Goal: Use online tool/utility: Utilize a website feature to perform a specific function

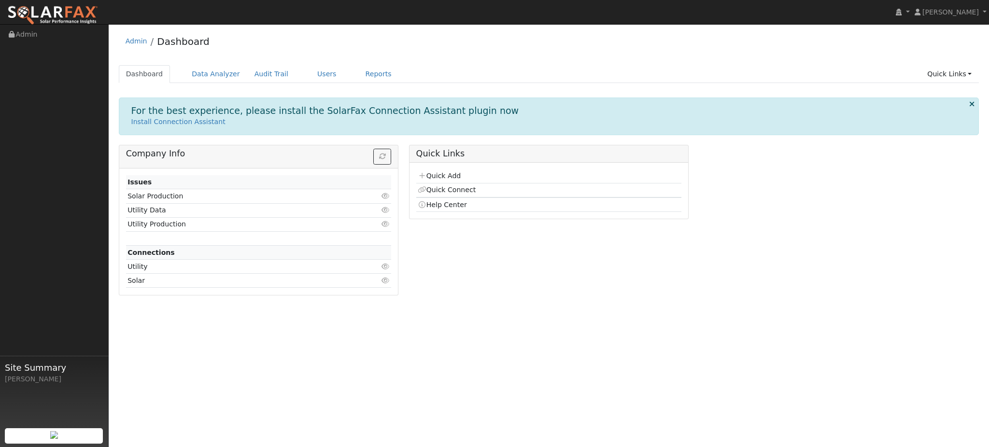
click at [509, 311] on div "User Profile First name Last name Email Email Notifications No Emails No Emails…" at bounding box center [549, 235] width 881 height 423
click at [187, 72] on link "Data Analyzer" at bounding box center [216, 74] width 63 height 18
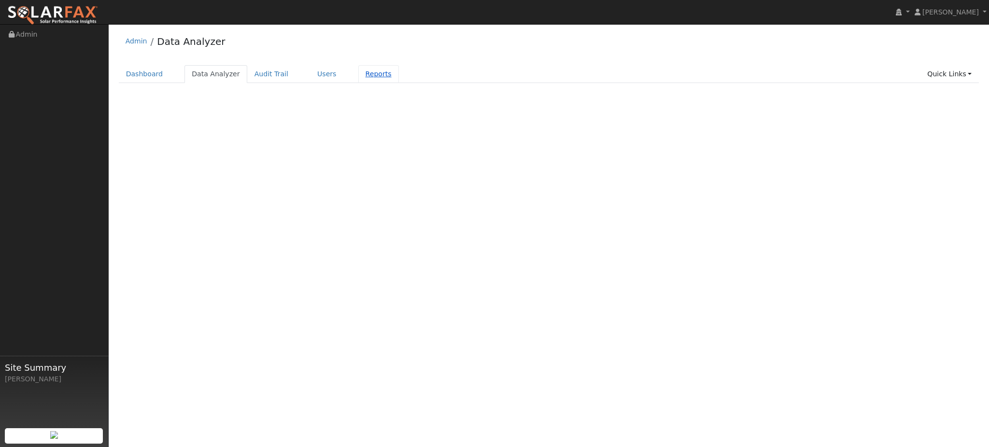
click at [358, 80] on link "Reports" at bounding box center [378, 74] width 41 height 18
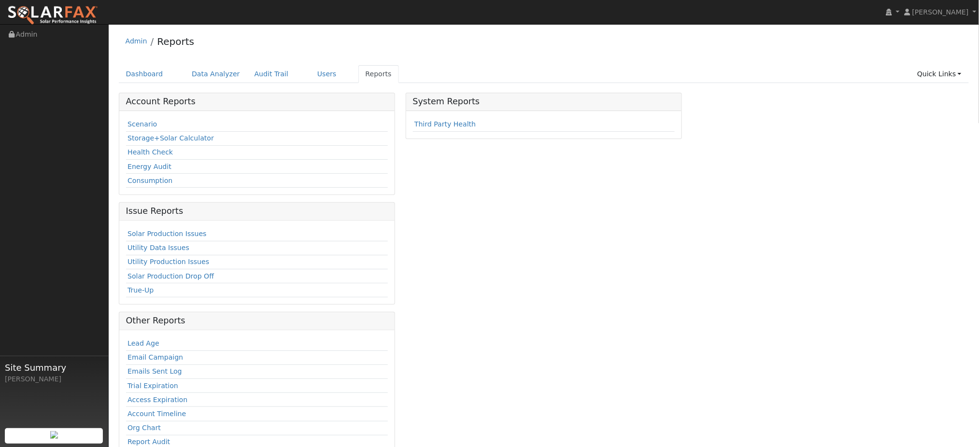
click at [123, 122] on div "Scenario Storage+Solar Calculator Health Check Energy Audit Consumption" at bounding box center [257, 153] width 276 height 84
click at [133, 124] on link "Scenario" at bounding box center [142, 124] width 29 height 8
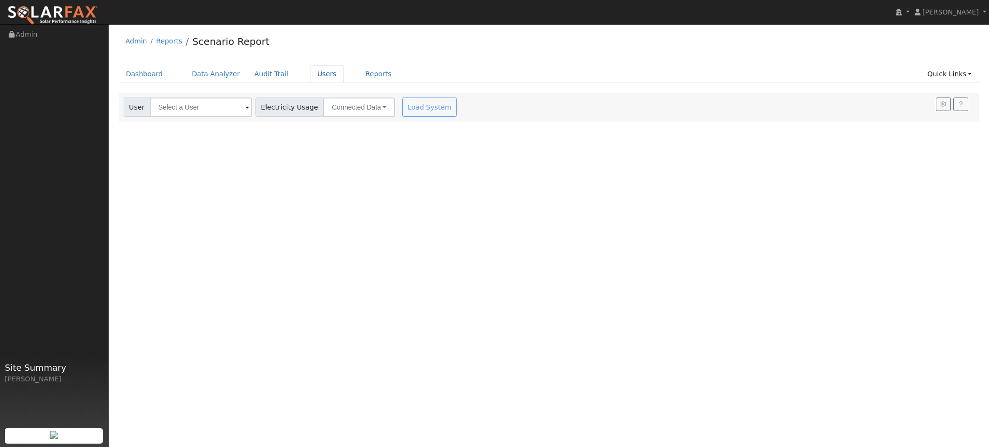
click at [314, 70] on link "Users" at bounding box center [327, 74] width 34 height 18
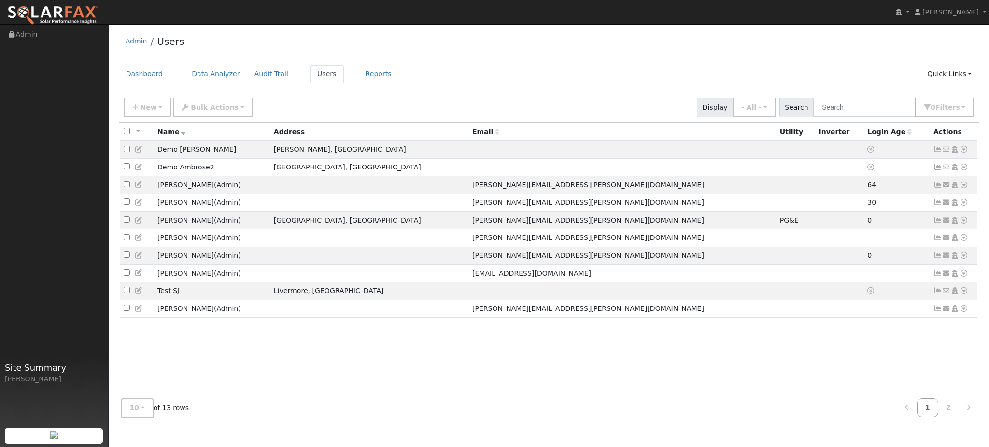
click at [513, 356] on div "All None All on page None on page Name Address Email Utility Inverter Login Age…" at bounding box center [549, 257] width 861 height 269
click at [141, 152] on icon at bounding box center [139, 149] width 9 height 7
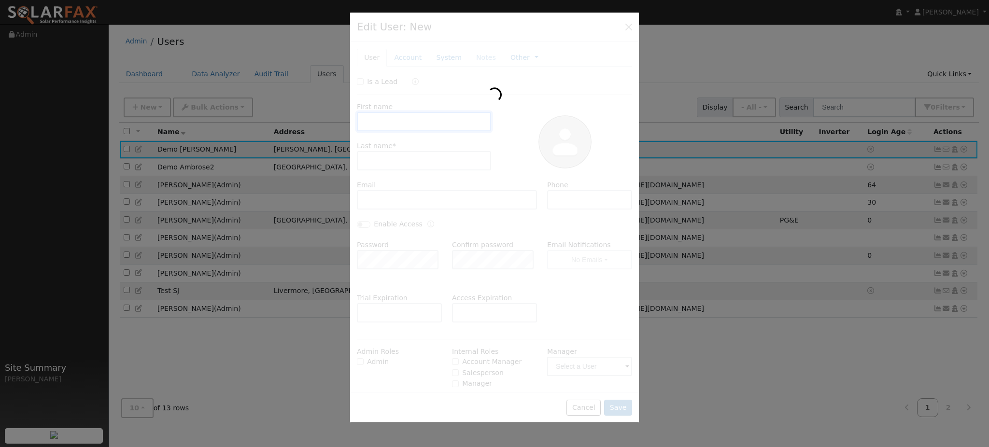
type input "Demo"
type input "Ambrose"
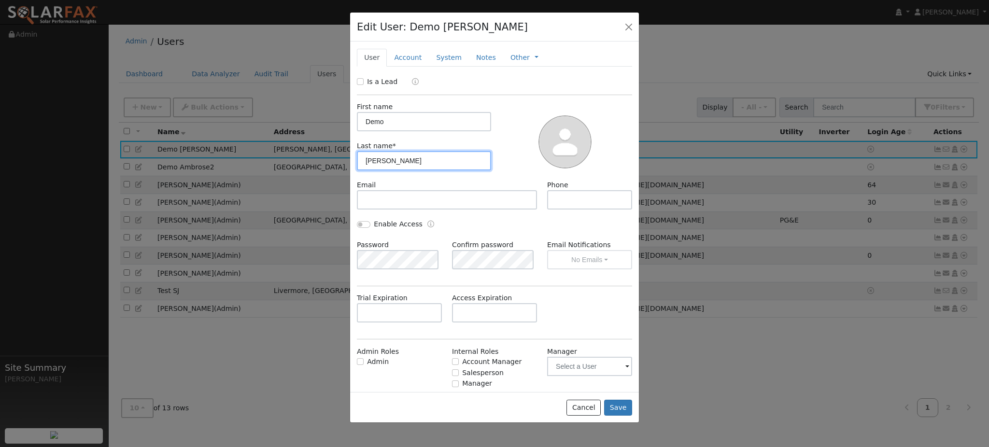
click at [422, 161] on input "Ambrose" at bounding box center [424, 160] width 134 height 19
type input "Sales"
click at [606, 414] on div "Cancel Save" at bounding box center [494, 407] width 289 height 30
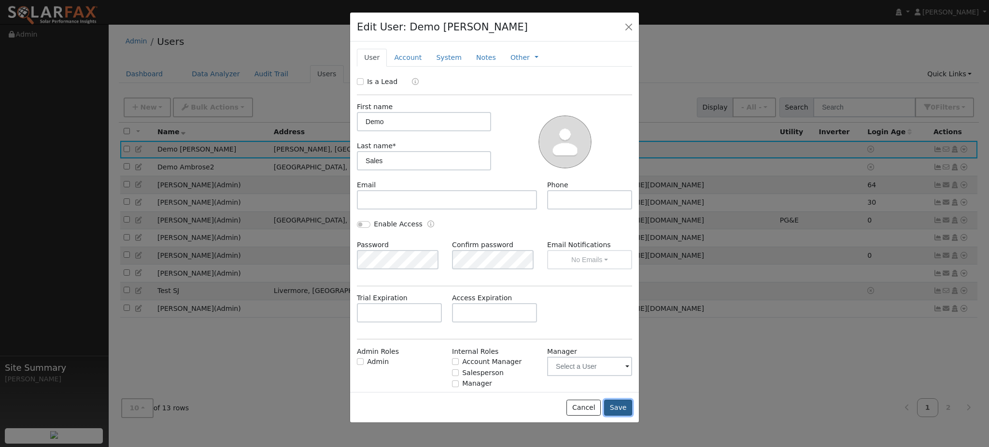
click at [610, 411] on button "Save" at bounding box center [618, 408] width 28 height 16
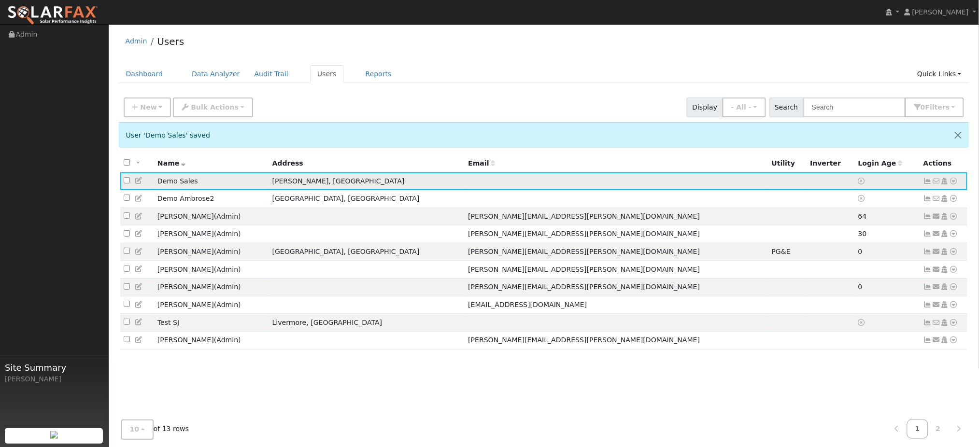
click at [956, 182] on icon at bounding box center [954, 181] width 9 height 7
click at [854, 220] on link "Scenario" at bounding box center [851, 220] width 72 height 14
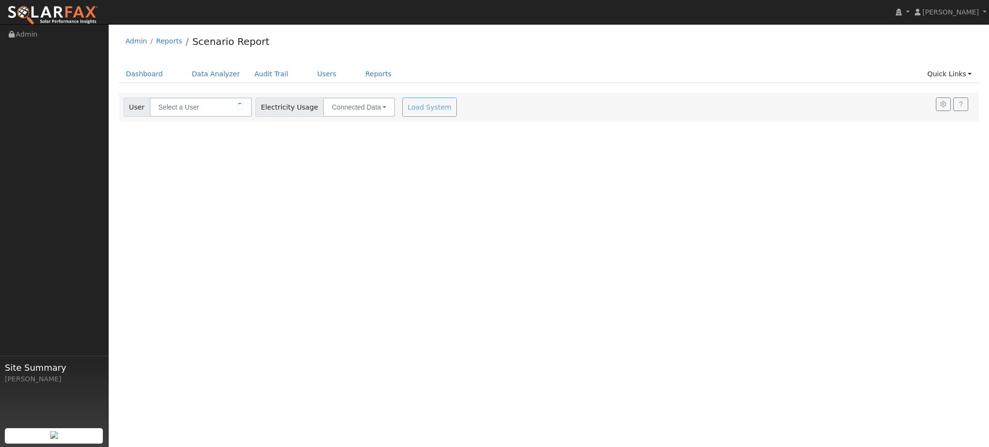
type input "Demo Sales"
type input "Pacific Gas & Electric"
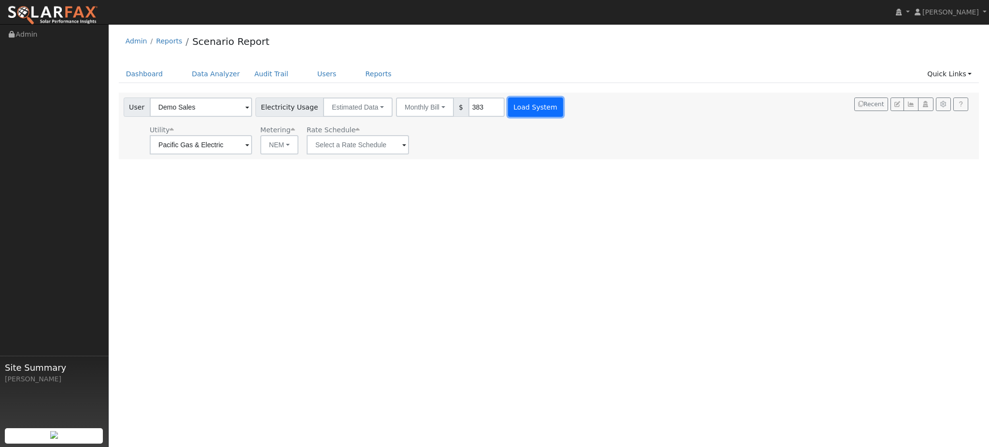
click at [532, 108] on button "Load System" at bounding box center [535, 107] width 55 height 19
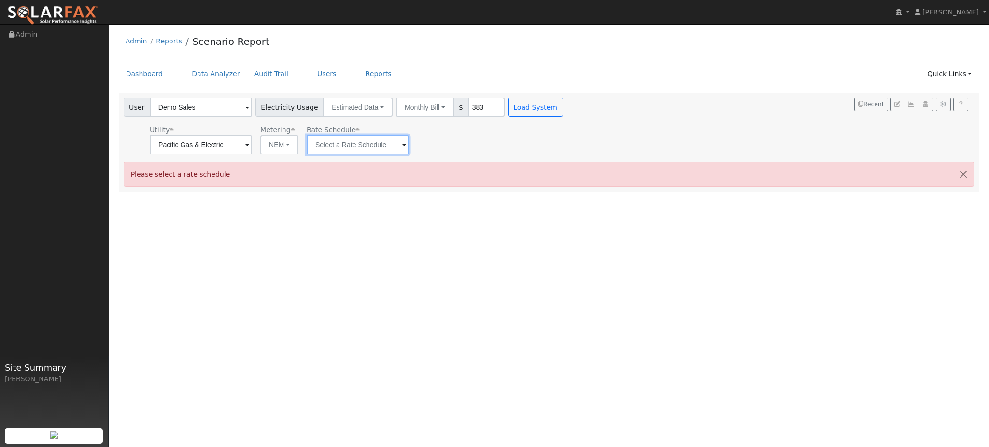
click at [362, 149] on input "text" at bounding box center [358, 144] width 102 height 19
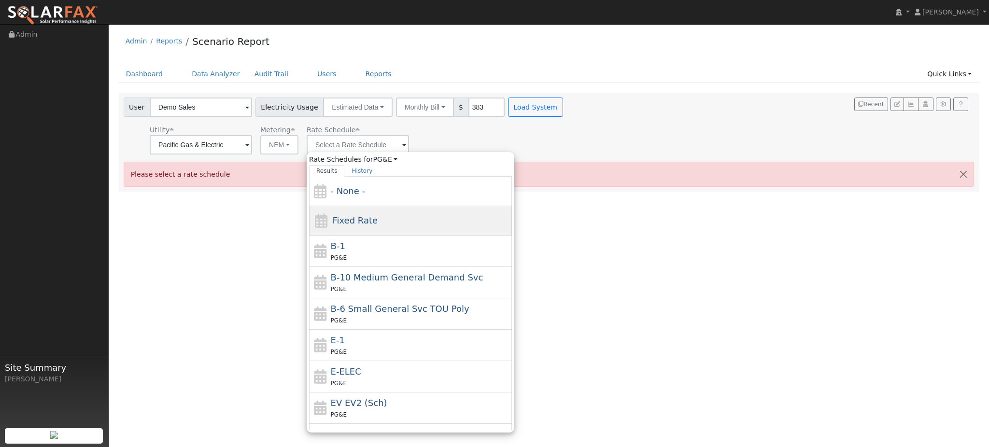
click at [389, 222] on div "Fixed Rate" at bounding box center [410, 220] width 203 height 29
type input "Fixed Rate"
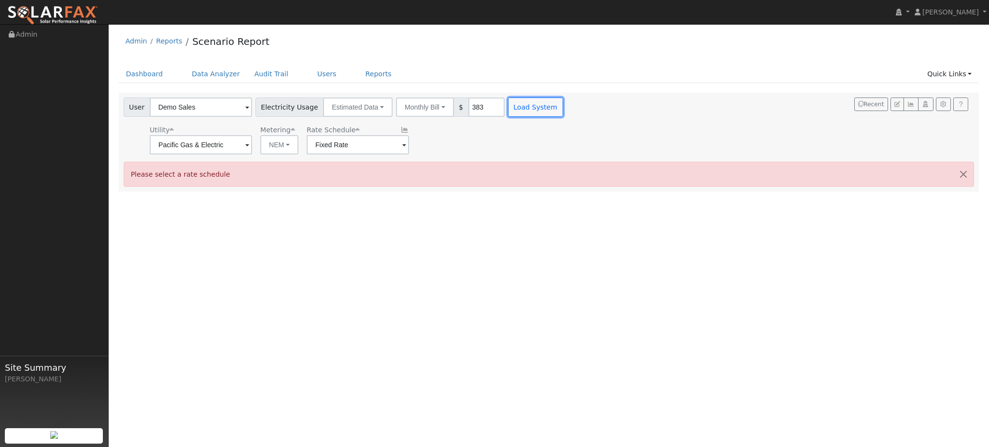
click at [516, 112] on button "Load System" at bounding box center [535, 107] width 55 height 19
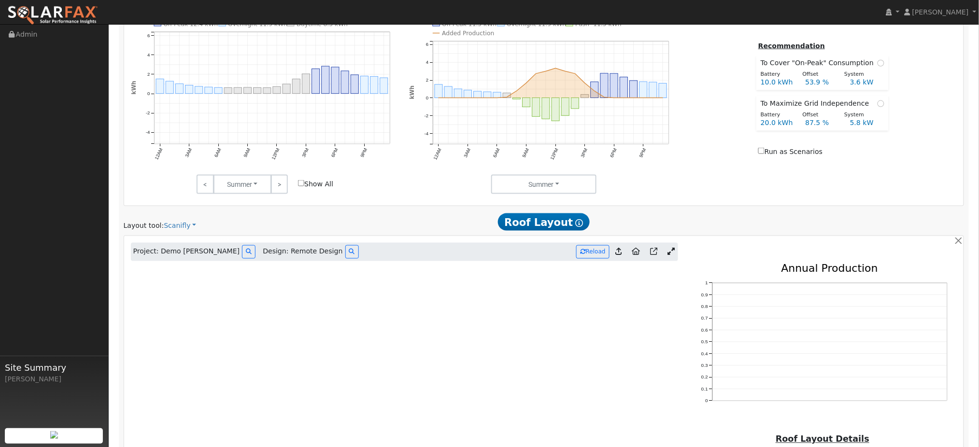
scroll to position [537, 0]
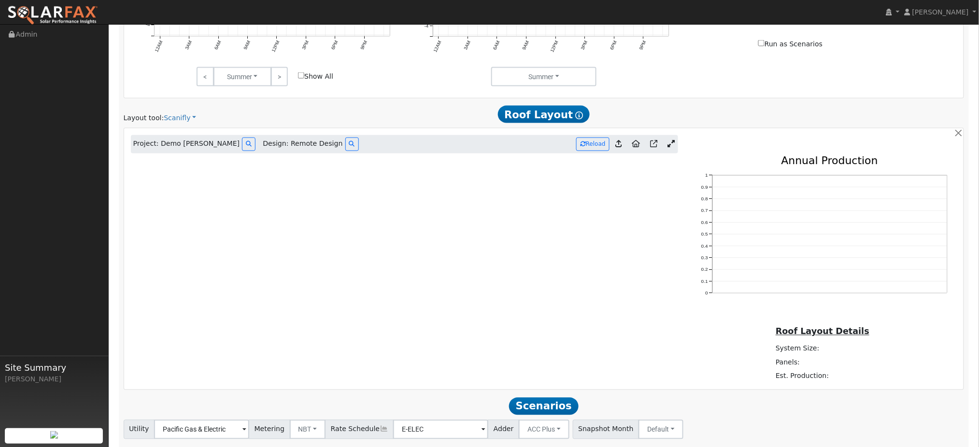
click at [678, 143] on div "Project: Demo Ambrose Design: Remote Design Reload" at bounding box center [405, 144] width 558 height 18
click at [674, 148] on icon at bounding box center [671, 144] width 7 height 7
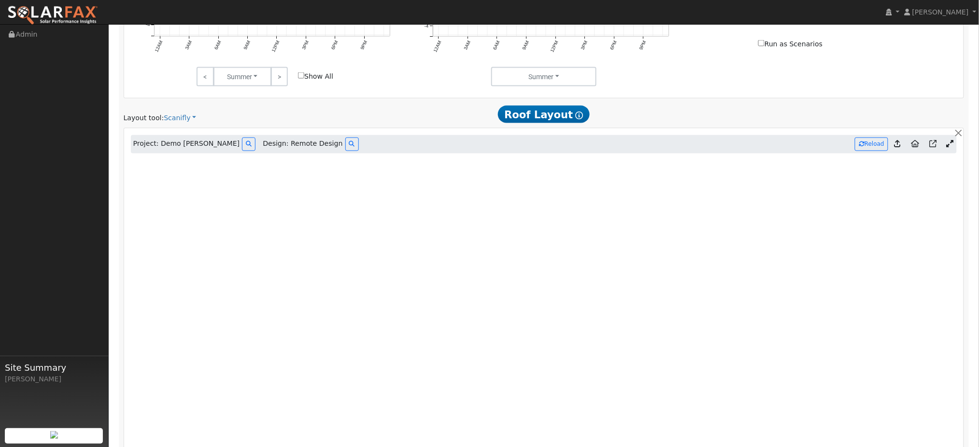
click at [952, 145] on icon at bounding box center [949, 144] width 7 height 7
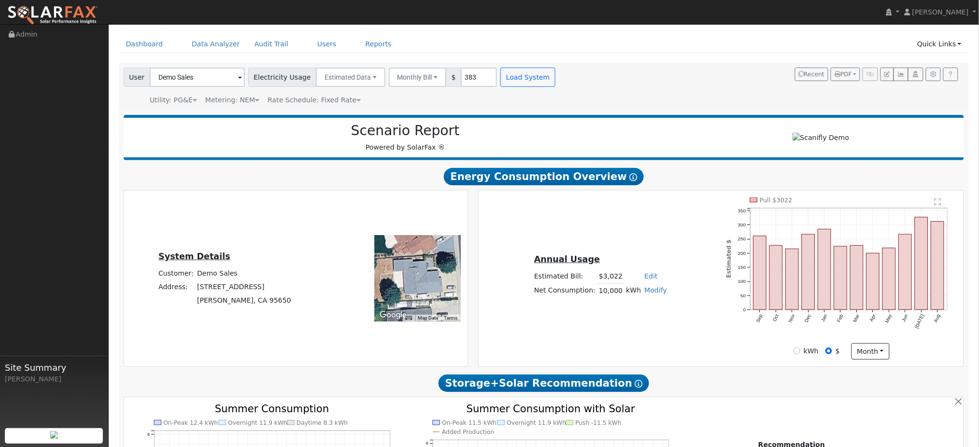
scroll to position [0, 0]
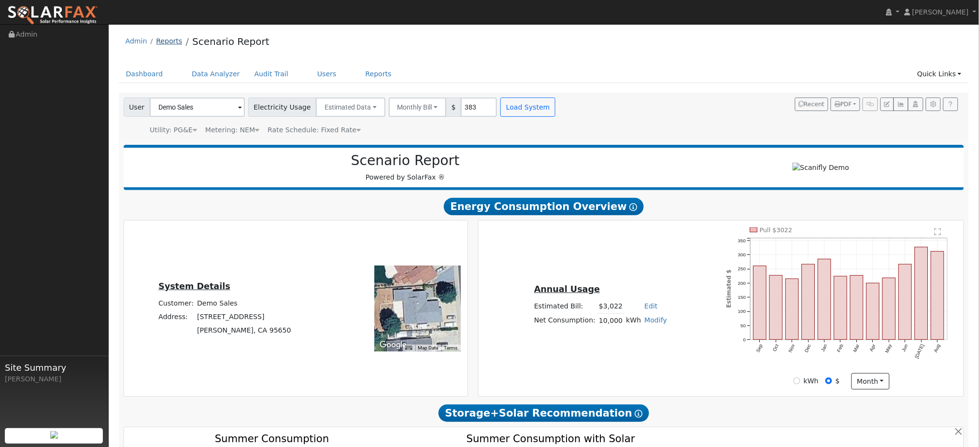
click at [169, 37] on link "Reports" at bounding box center [169, 41] width 26 height 8
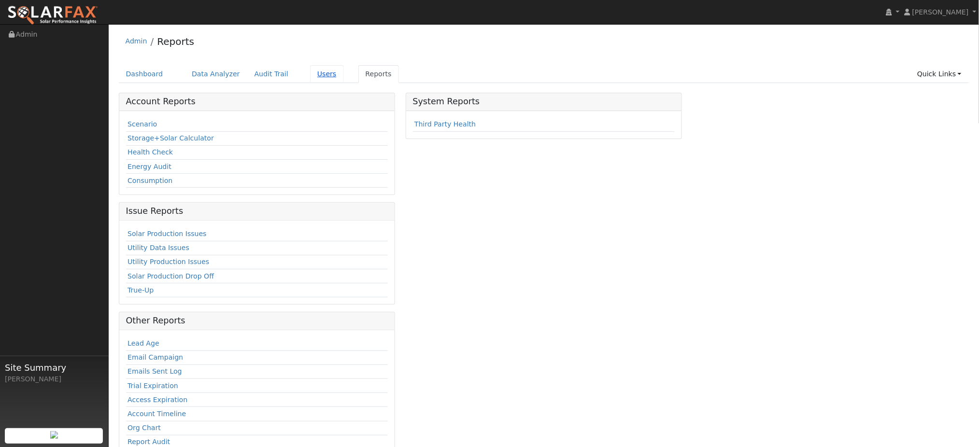
click at [310, 82] on link "Users" at bounding box center [327, 74] width 34 height 18
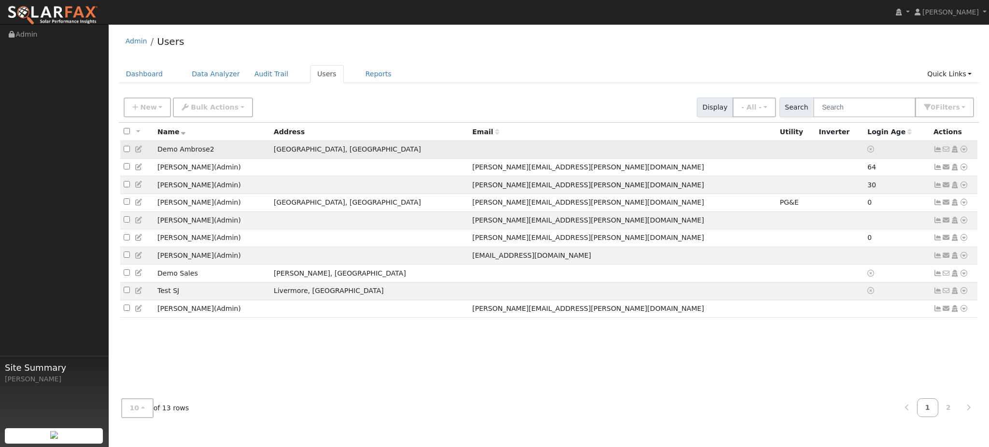
click at [969, 154] on td "No email address Send Email... Copy a Link Reset Password Open Access Data Anal…" at bounding box center [954, 150] width 48 height 18
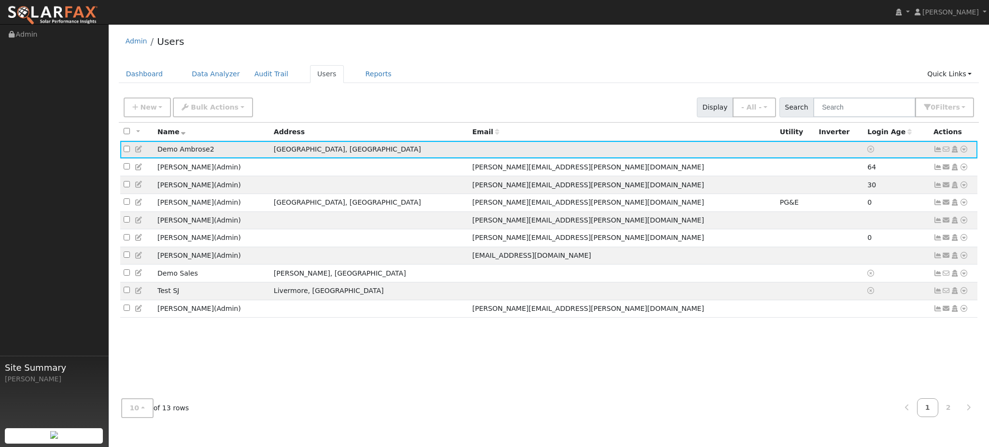
click at [965, 152] on icon at bounding box center [964, 149] width 9 height 7
click at [870, 186] on link "Scenario" at bounding box center [861, 189] width 72 height 14
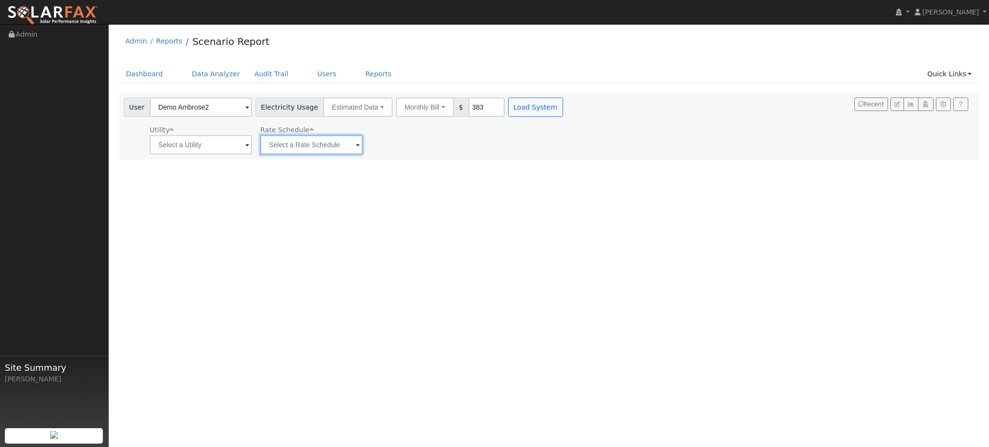
click at [281, 153] on input "text" at bounding box center [311, 144] width 102 height 19
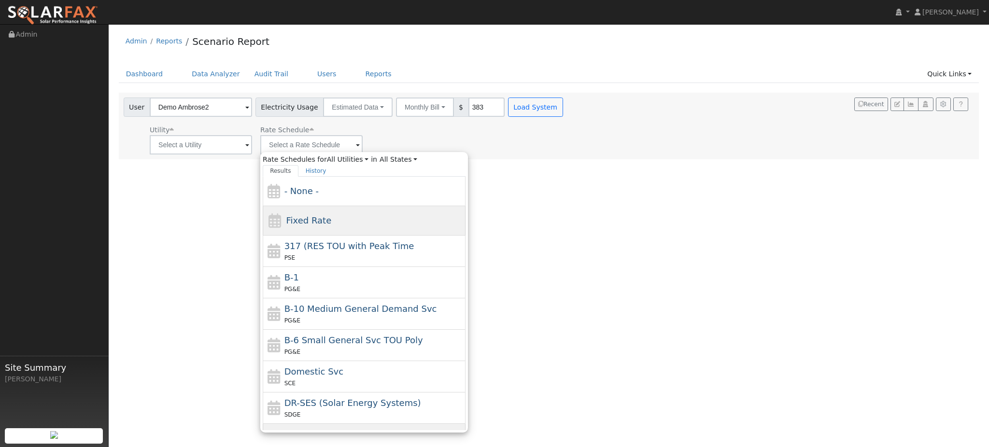
click at [335, 214] on div "Fixed Rate" at bounding box center [364, 220] width 203 height 29
type input "Fixed Rate"
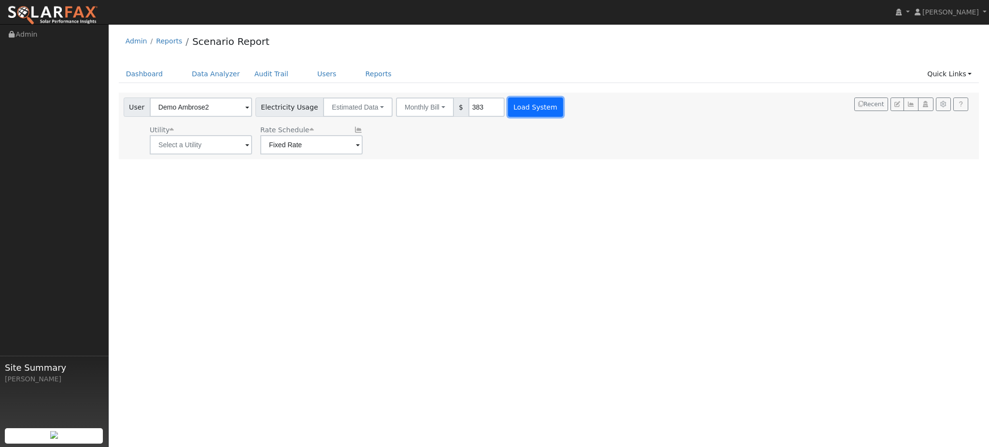
click at [524, 100] on button "Load System" at bounding box center [535, 107] width 55 height 19
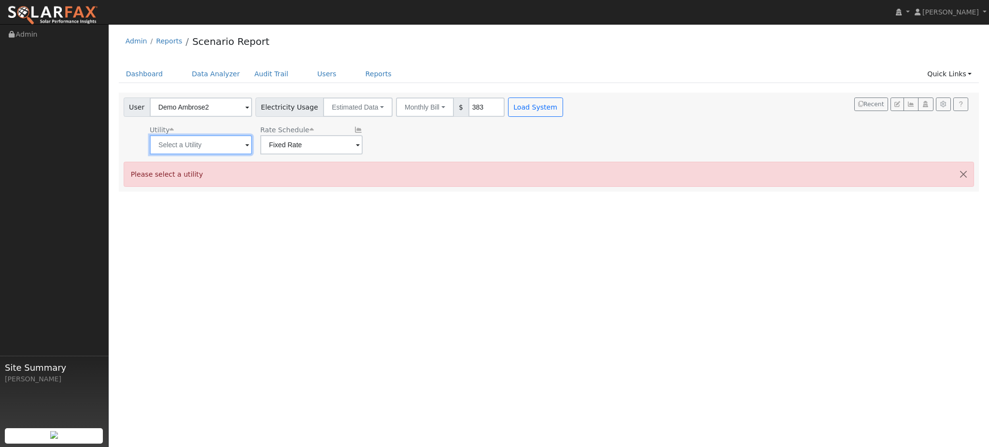
click at [182, 141] on input "text" at bounding box center [201, 144] width 102 height 19
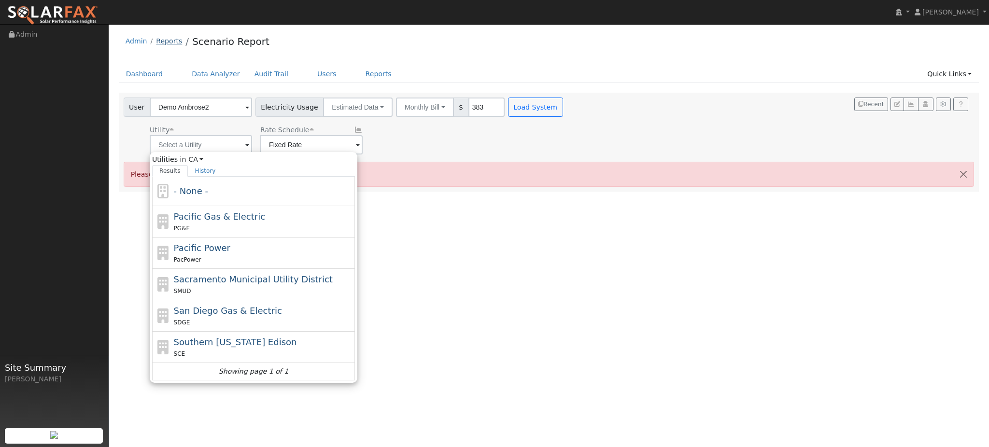
click at [165, 41] on link "Reports" at bounding box center [169, 41] width 26 height 8
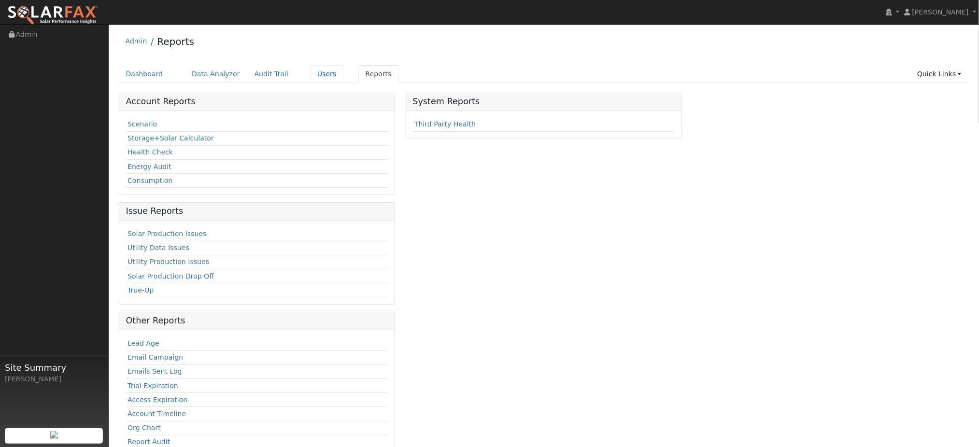
click at [310, 77] on link "Users" at bounding box center [327, 74] width 34 height 18
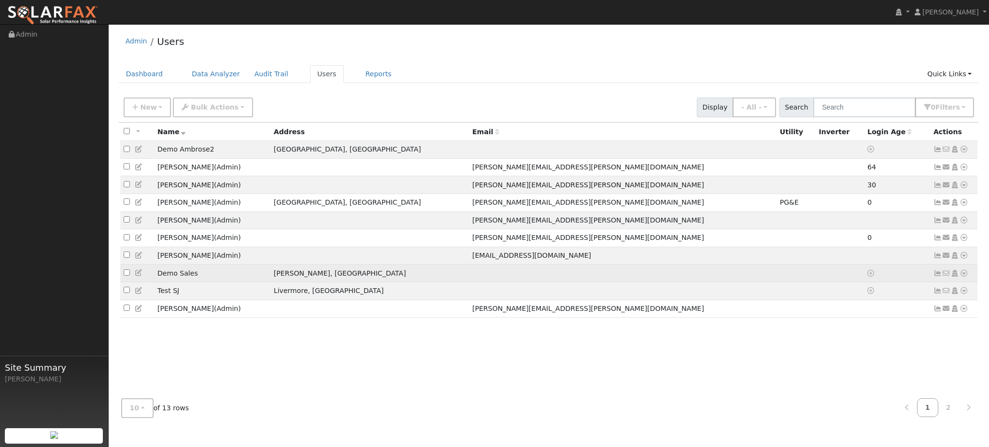
click at [137, 276] on icon at bounding box center [139, 273] width 9 height 7
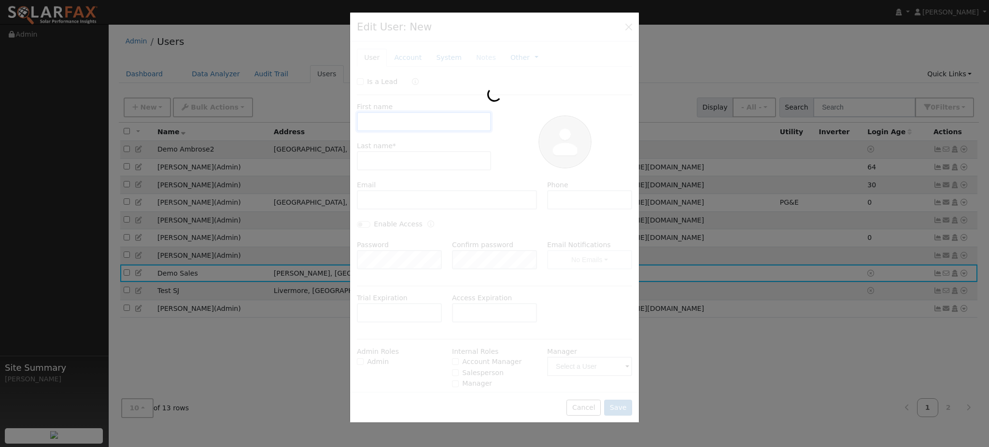
type input "Demo"
type input "Sales"
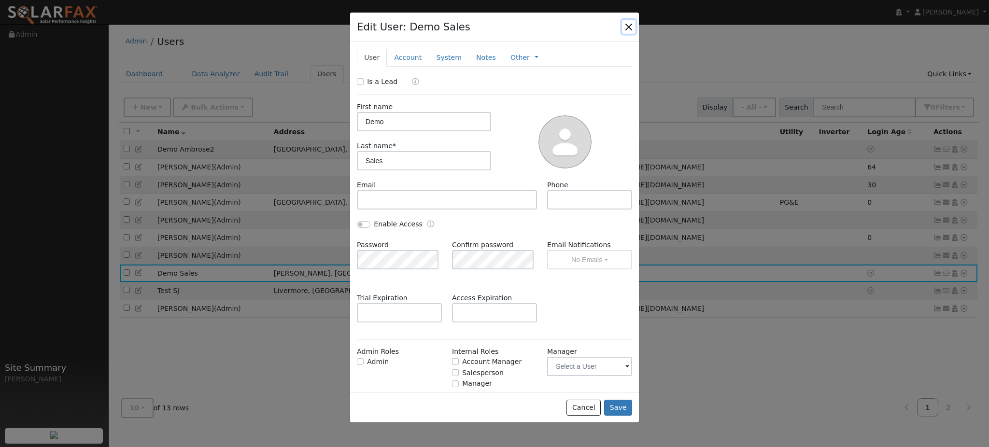
click at [630, 26] on button "button" at bounding box center [629, 27] width 14 height 14
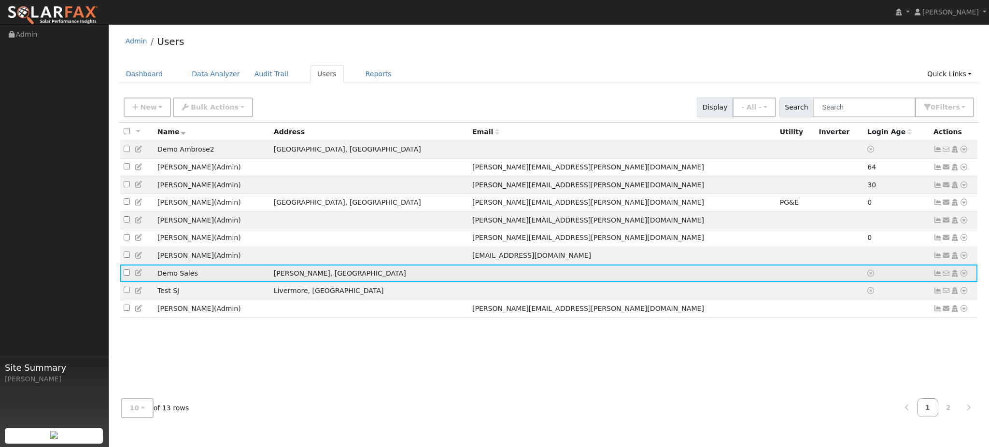
click at [963, 277] on icon at bounding box center [964, 273] width 9 height 7
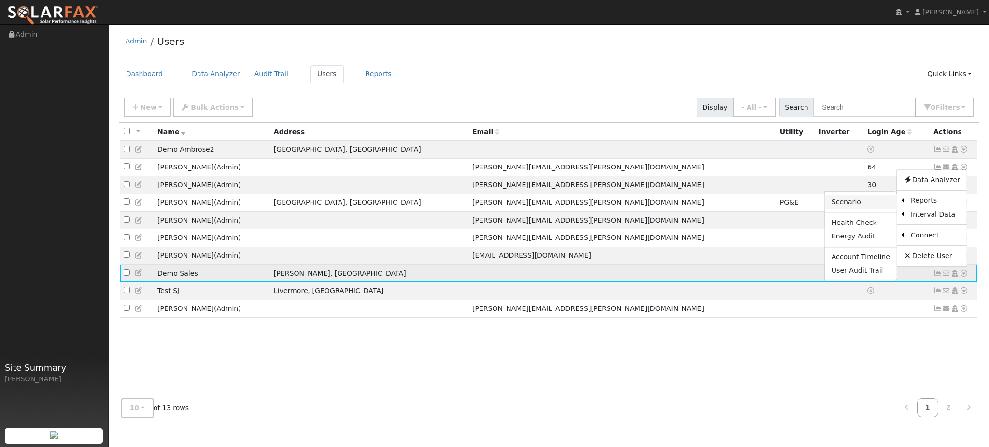
click at [879, 208] on link "Scenario" at bounding box center [861, 202] width 72 height 14
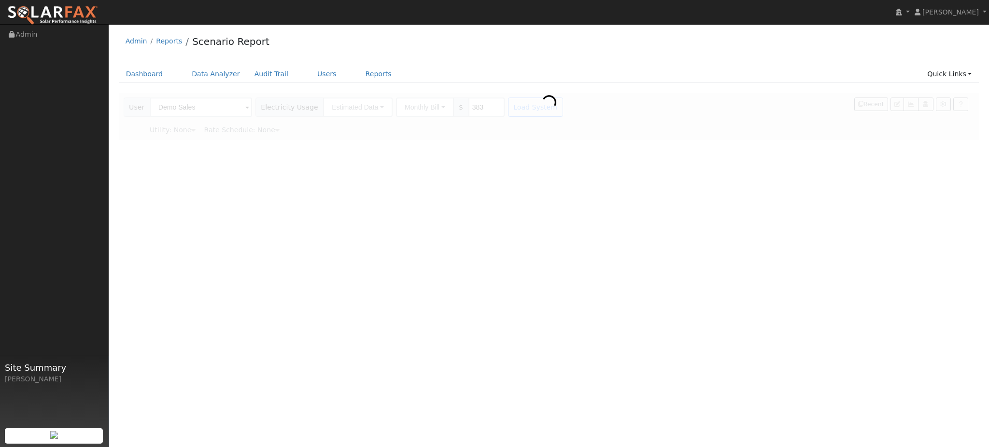
type input "Pacific Gas & Electric"
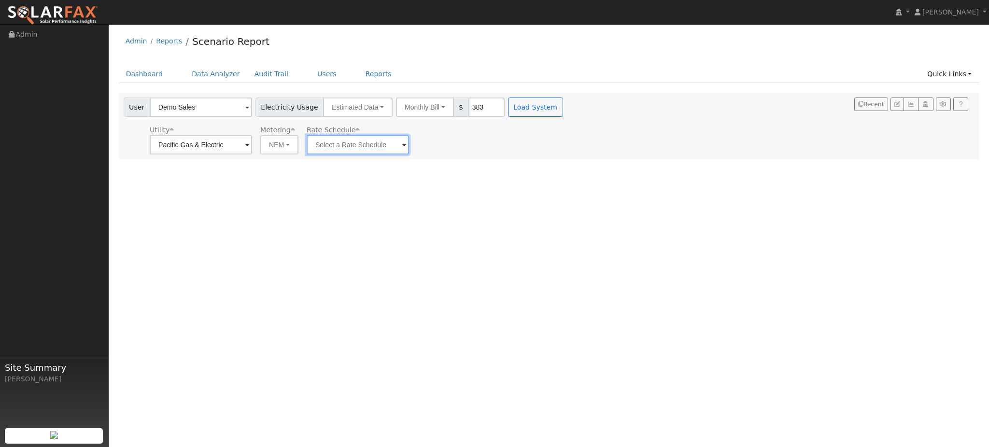
click at [330, 140] on input "text" at bounding box center [358, 144] width 102 height 19
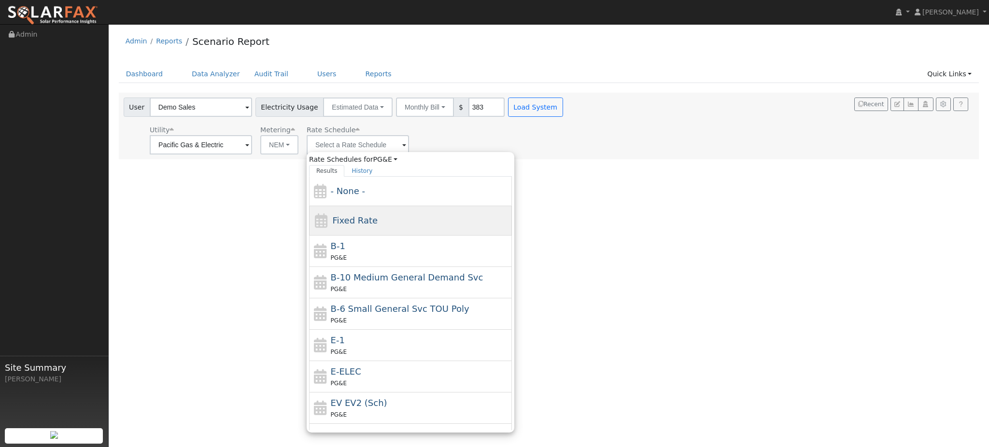
click at [402, 226] on div "Fixed Rate" at bounding box center [410, 220] width 203 height 29
type input "Fixed Rate"
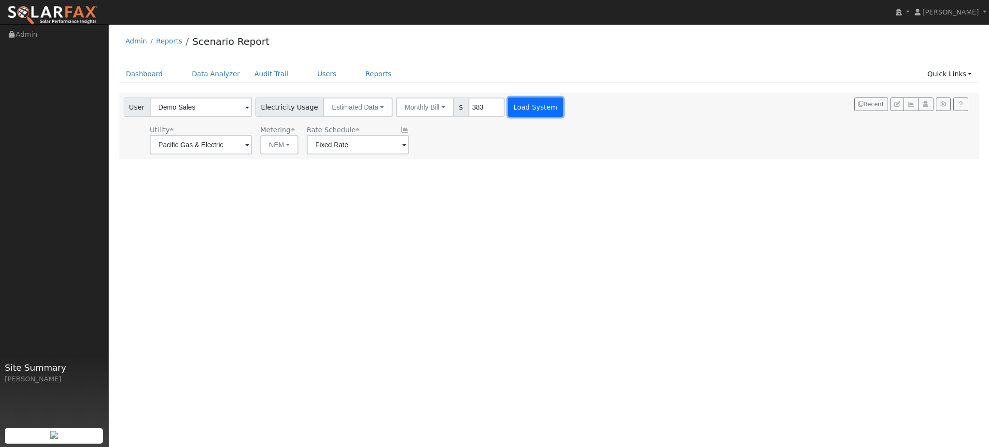
click at [519, 104] on button "Load System" at bounding box center [535, 107] width 55 height 19
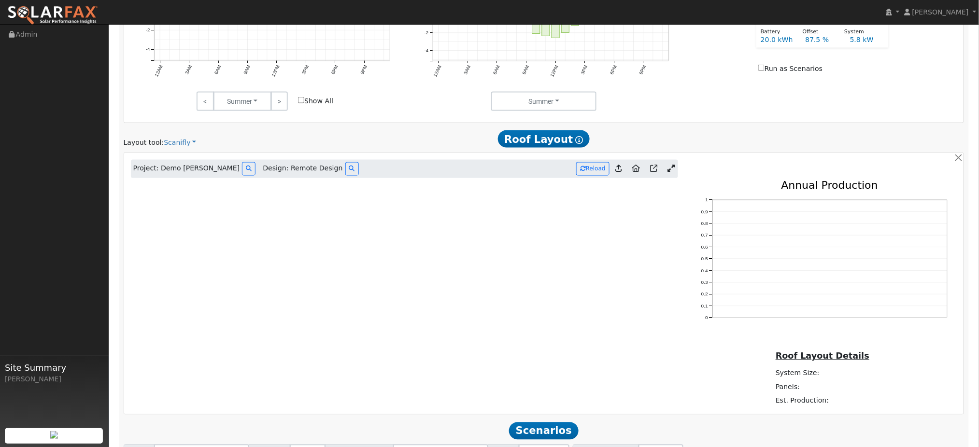
scroll to position [537, 0]
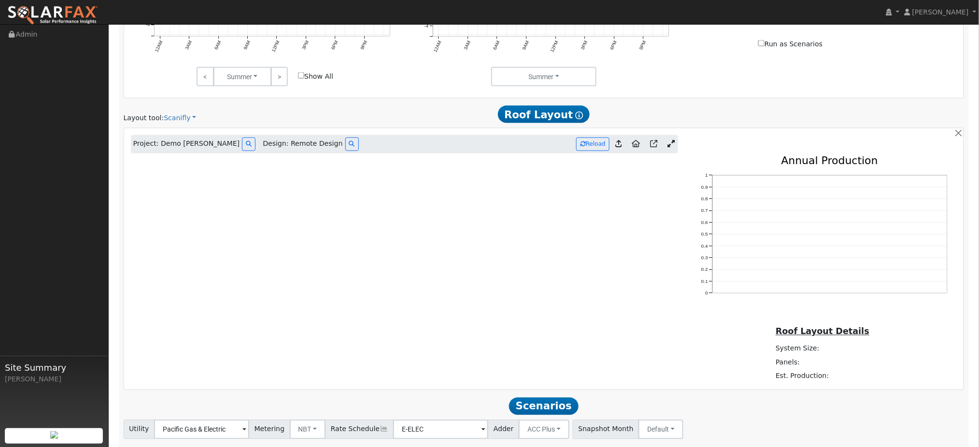
click at [670, 148] on icon at bounding box center [671, 144] width 7 height 7
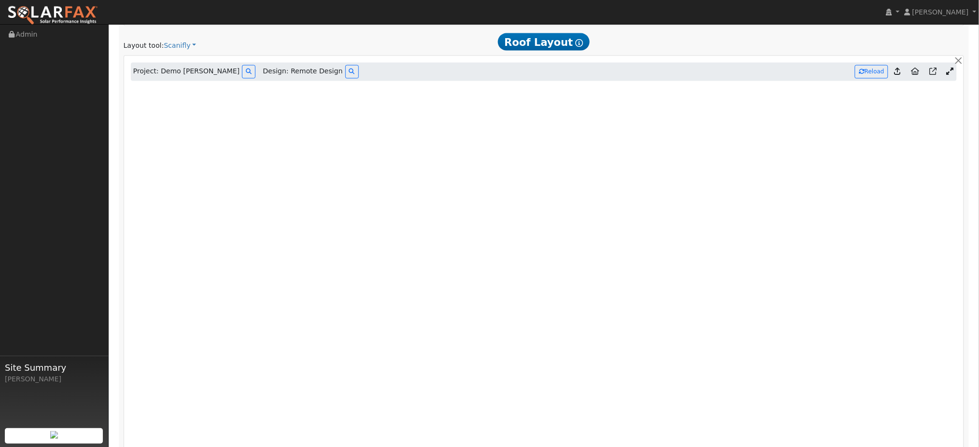
scroll to position [631, 0]
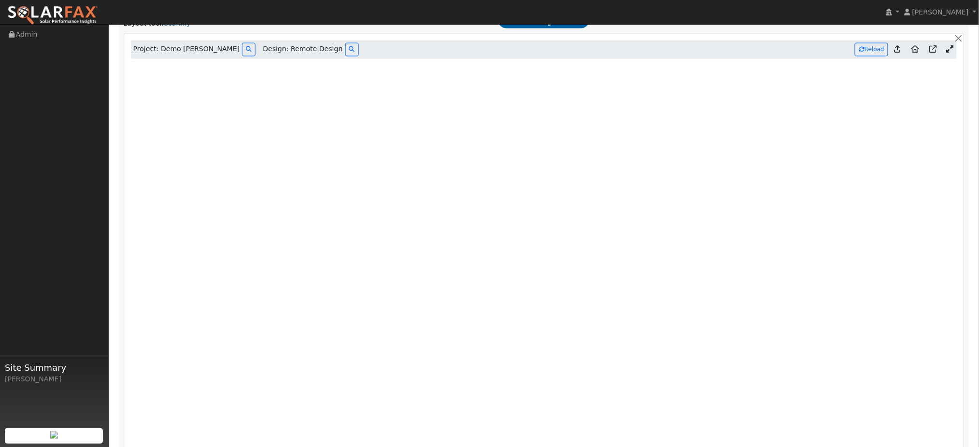
click at [954, 53] on icon at bounding box center [949, 49] width 7 height 7
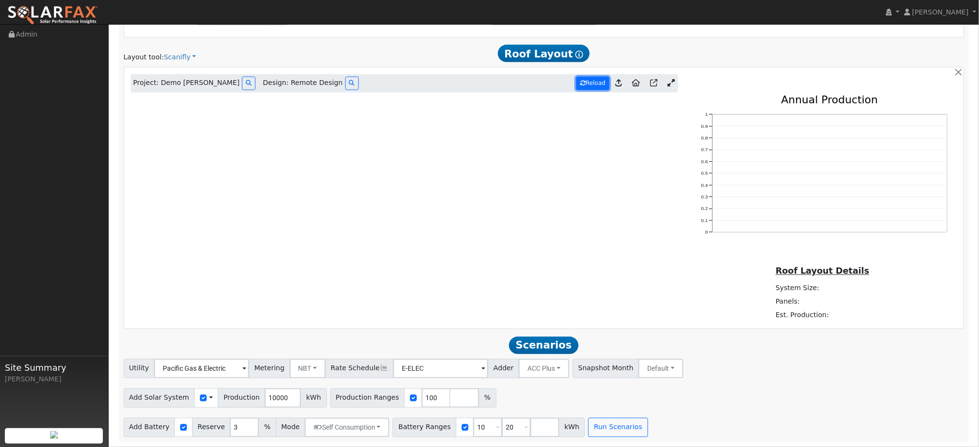
click at [606, 84] on button "Reload" at bounding box center [592, 83] width 33 height 13
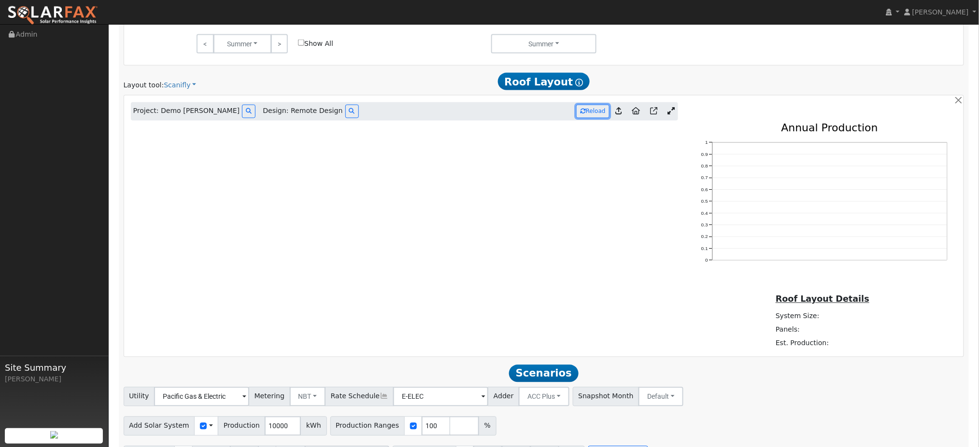
scroll to position [581, 0]
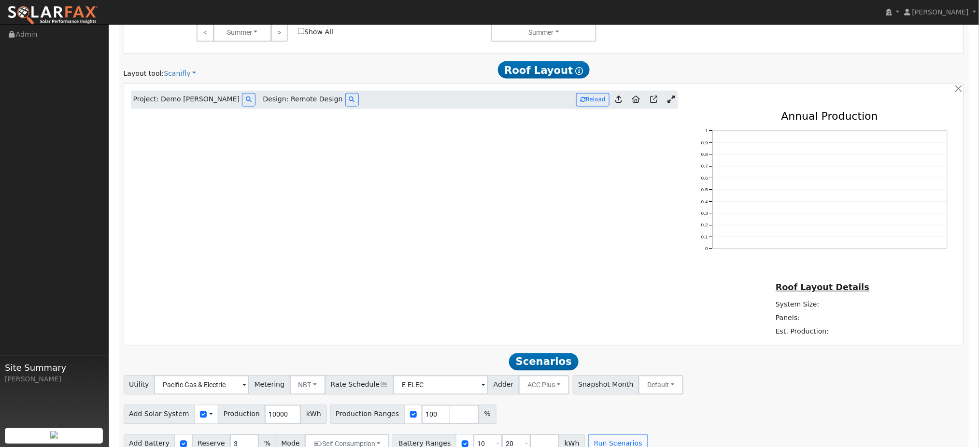
click at [894, 156] on icon "0 0.1 0.2 0.3 0.4 0.5 0.6 0.7 0.8 0.9 1 Annual Production" at bounding box center [822, 200] width 269 height 176
click at [855, 312] on td "System Size:" at bounding box center [820, 306] width 92 height 14
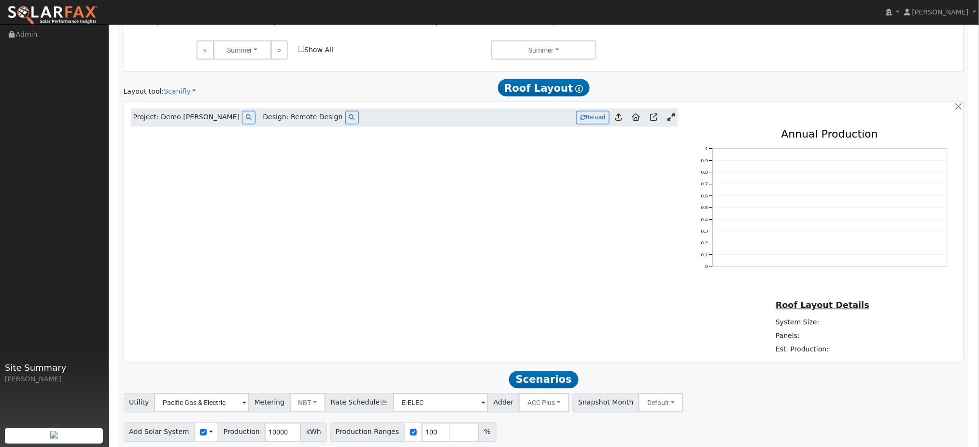
scroll to position [557, 0]
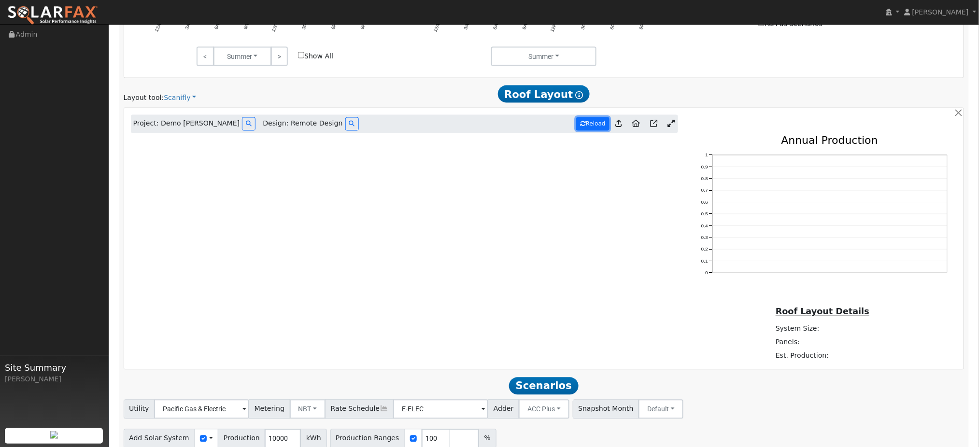
click at [601, 130] on button "Reload" at bounding box center [592, 123] width 33 height 13
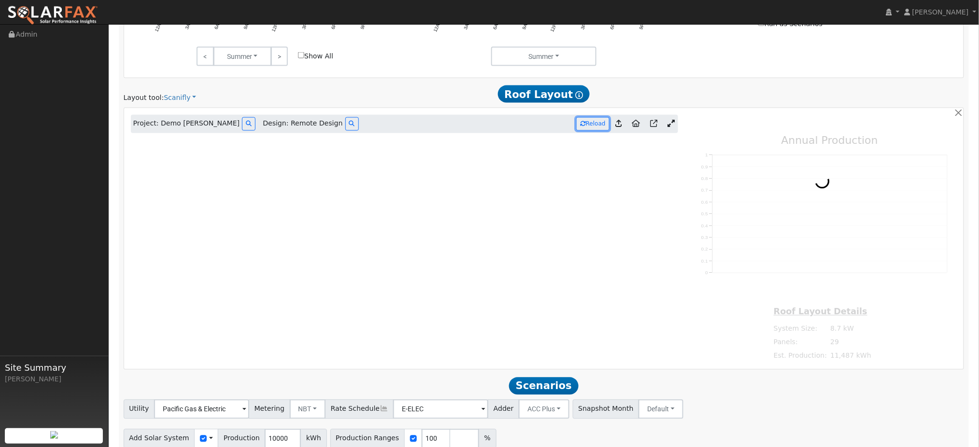
type input "11487"
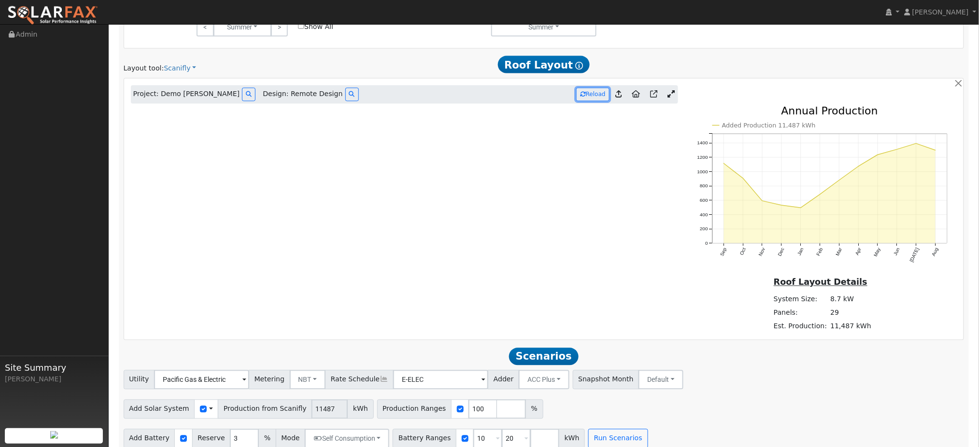
scroll to position [603, 0]
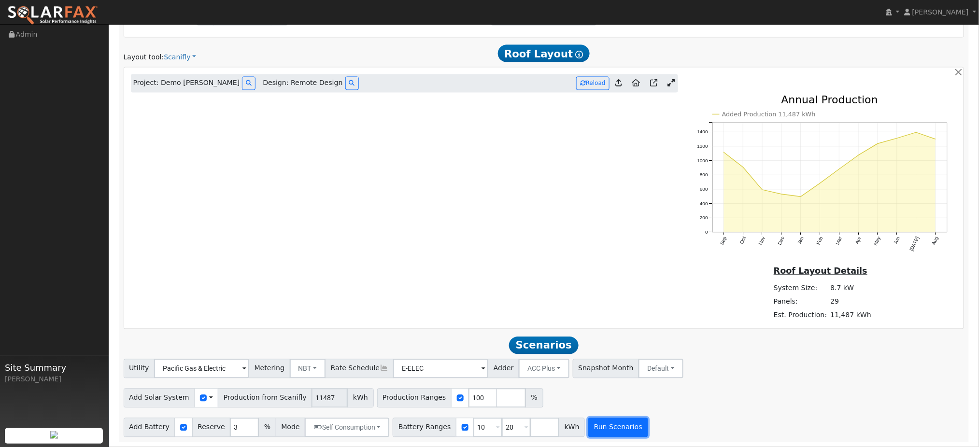
click at [620, 432] on button "Run Scenarios" at bounding box center [617, 427] width 59 height 19
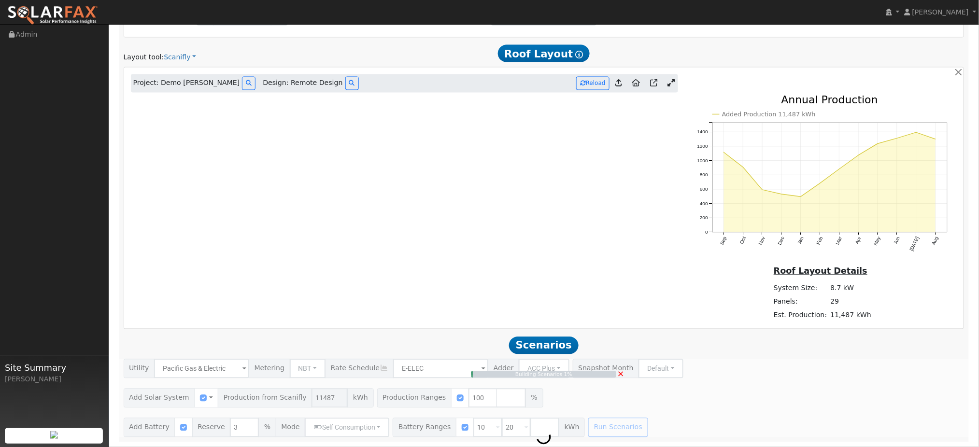
type input "7.7"
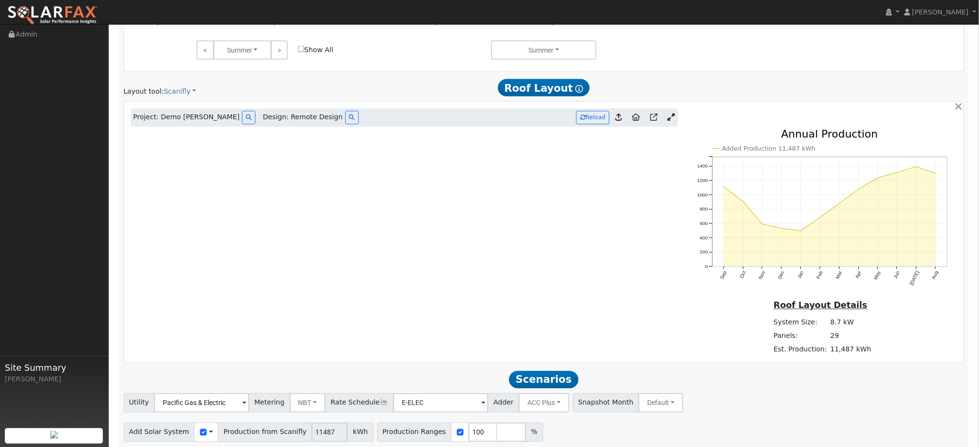
scroll to position [588, 0]
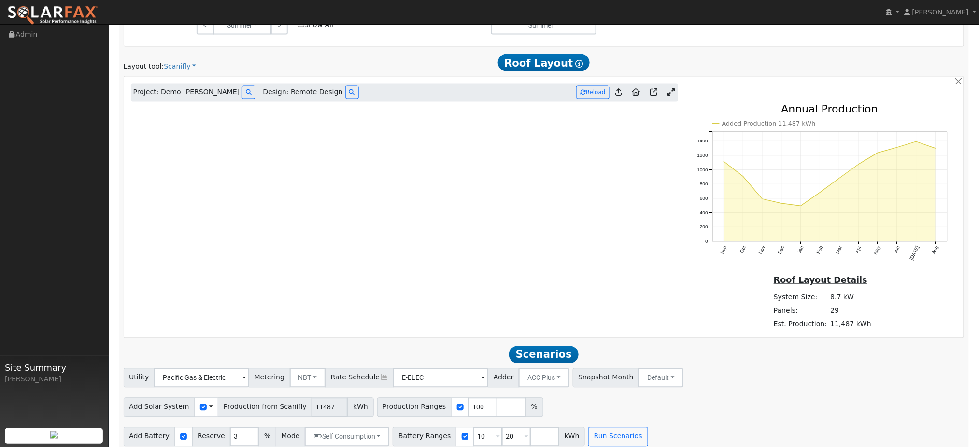
click at [841, 383] on div "Utility Pacific Gas & Electric Metering NBT NEM NBT Rate Schedule E-ELEC Adder …" at bounding box center [544, 376] width 844 height 23
click at [670, 92] on link at bounding box center [671, 93] width 14 height 14
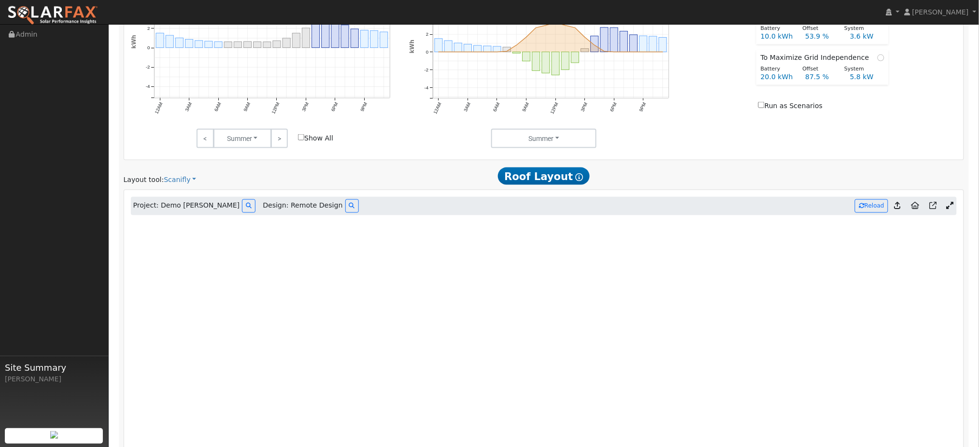
scroll to position [528, 0]
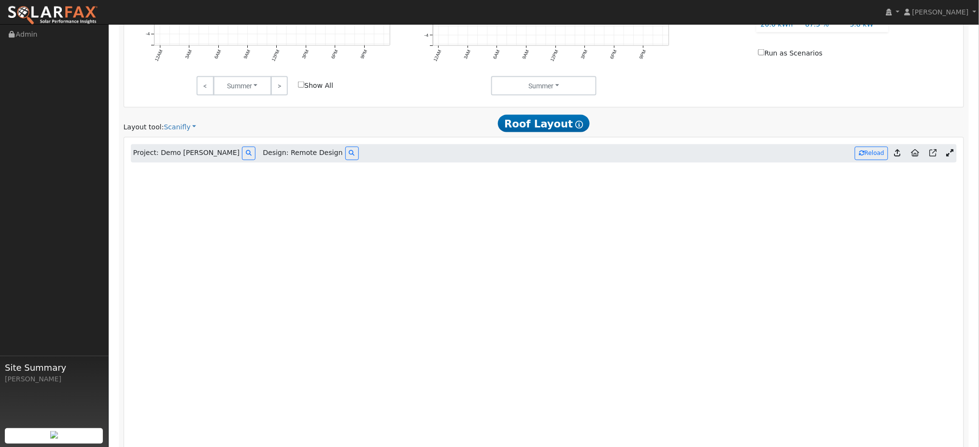
click at [742, 163] on div "Project: Demo [PERSON_NAME] Design: Remote Design Reload" at bounding box center [544, 153] width 827 height 18
